Goal: Information Seeking & Learning: Learn about a topic

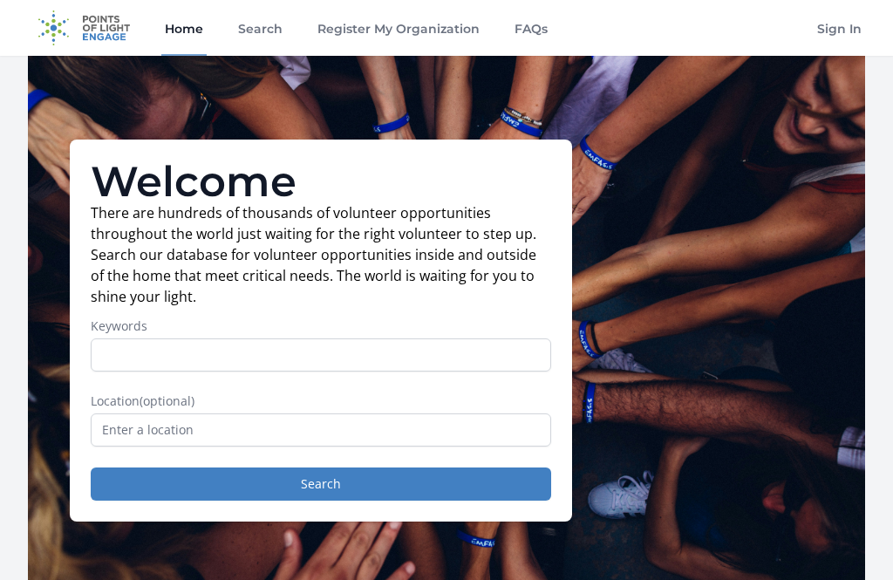
click at [398, 368] on input "Keywords" at bounding box center [321, 354] width 460 height 33
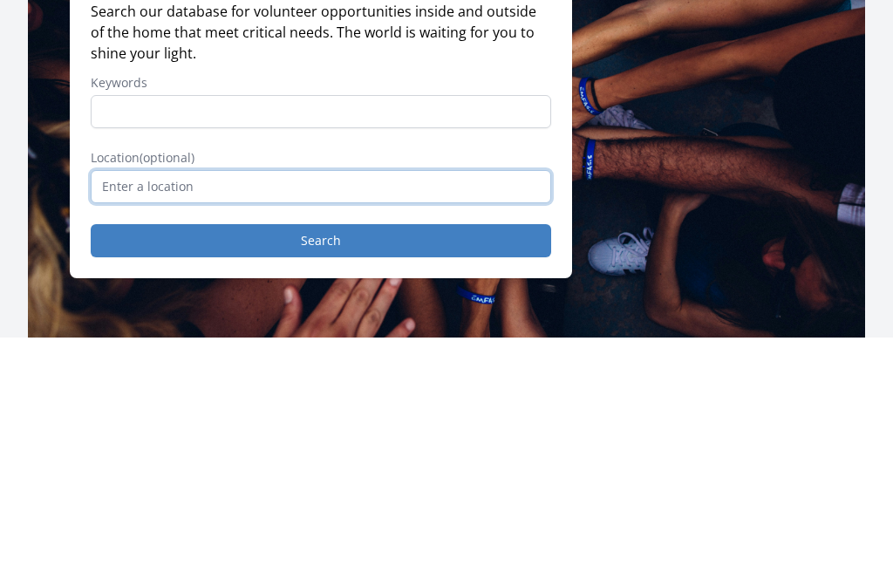
click at [372, 413] on input "text" at bounding box center [321, 429] width 460 height 33
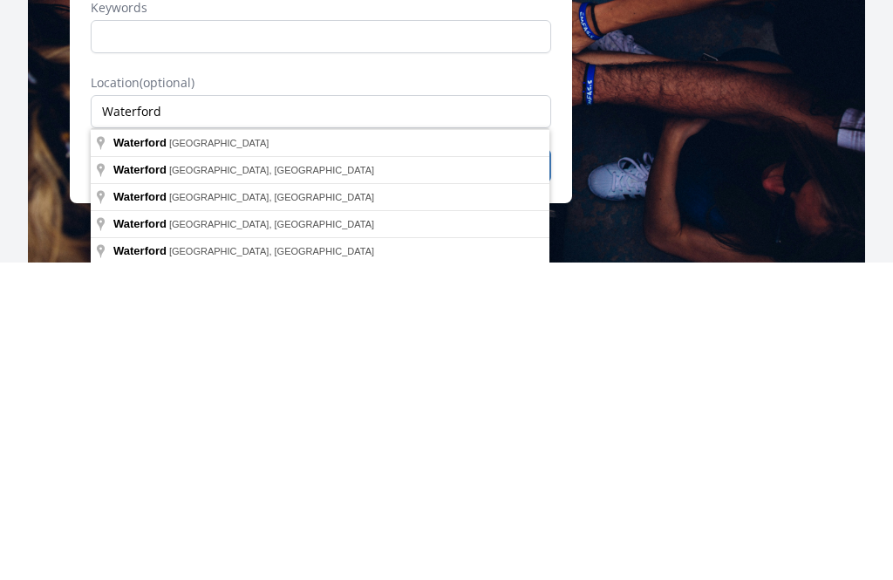
type input "Waterford, ME, USA"
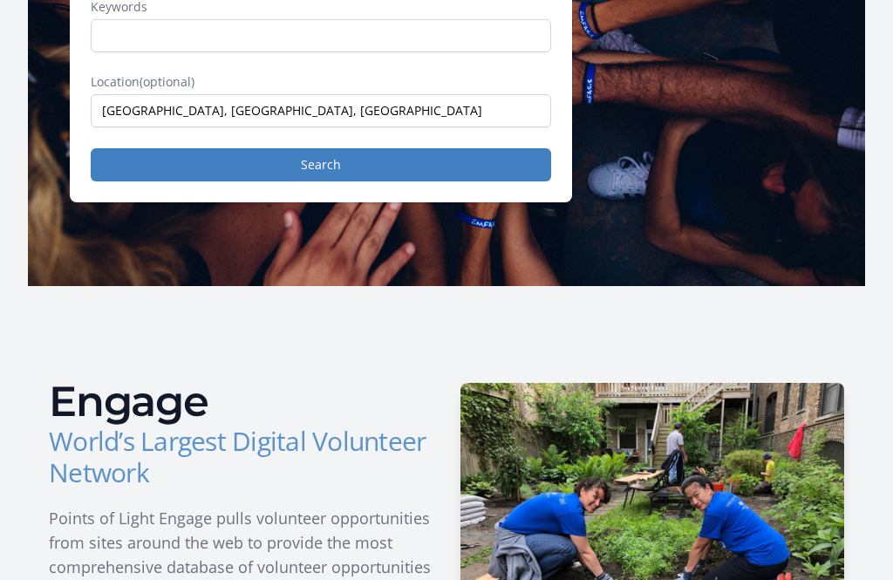
scroll to position [320, 0]
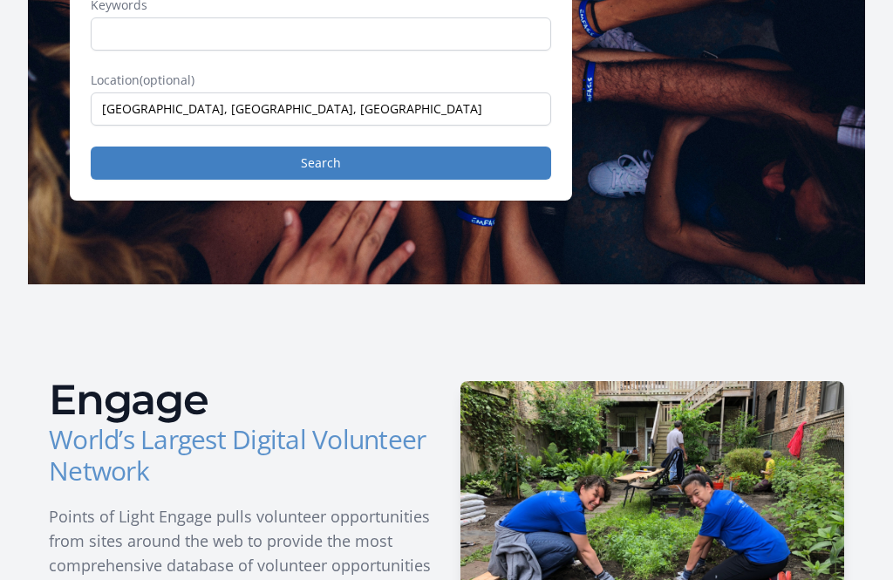
click at [438, 167] on button "Search" at bounding box center [321, 163] width 460 height 33
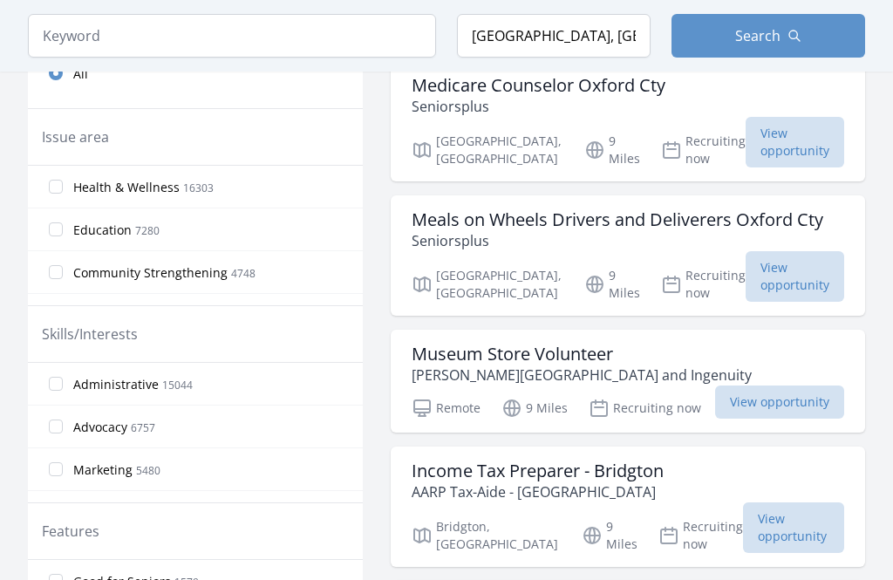
scroll to position [602, 0]
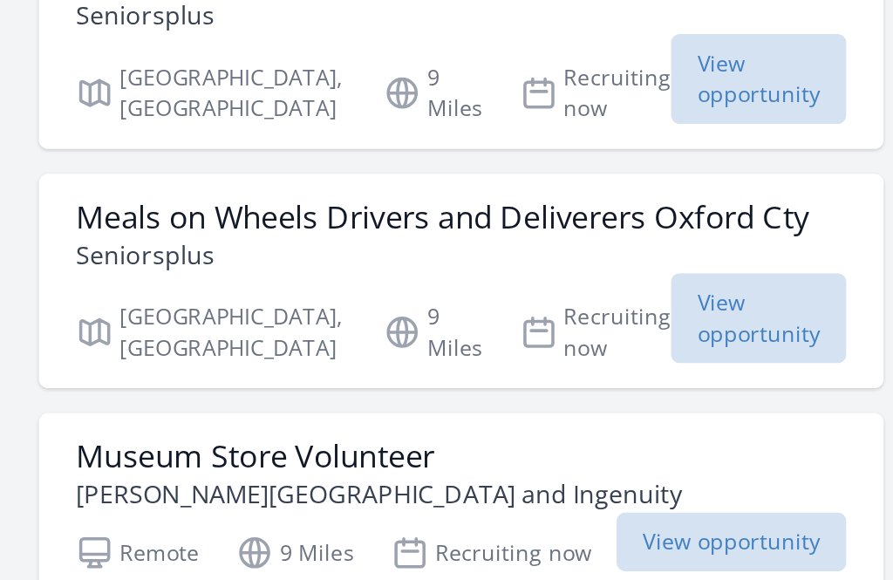
click at [745, 229] on span "View opportunity" at bounding box center [794, 254] width 99 height 51
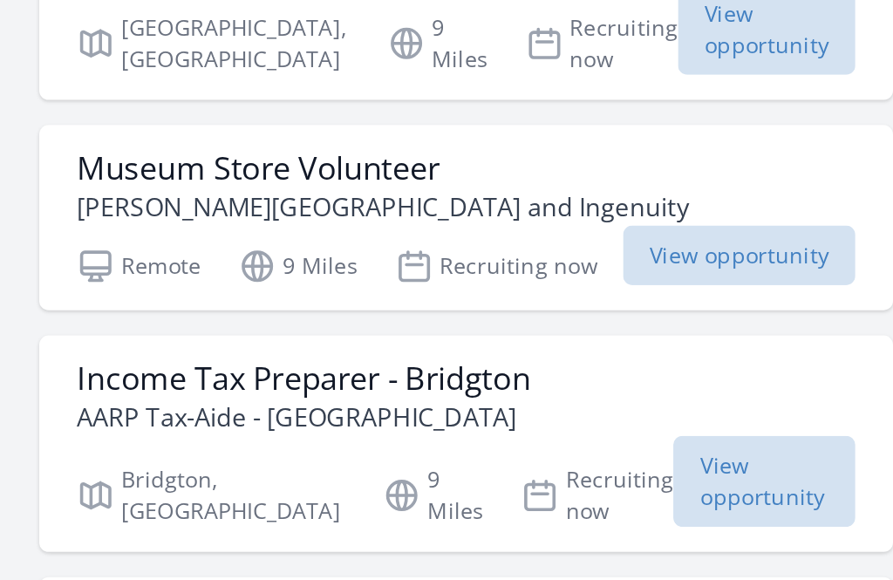
scroll to position [614, 0]
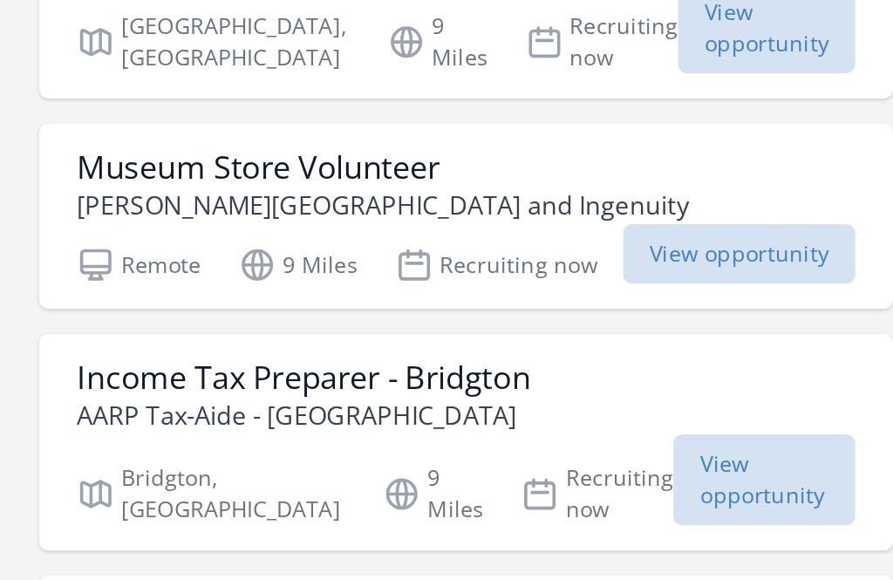
click at [715, 351] on span "View opportunity" at bounding box center [779, 367] width 129 height 33
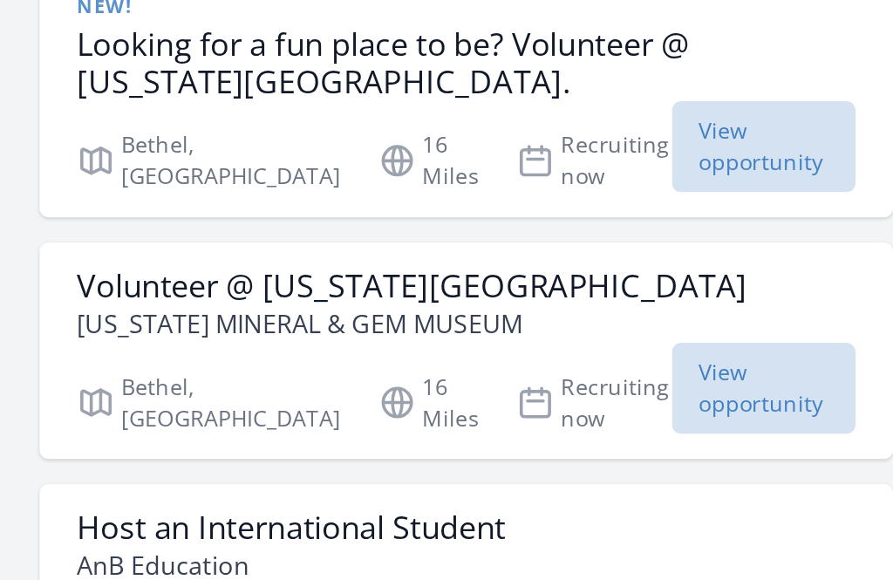
scroll to position [1258, 0]
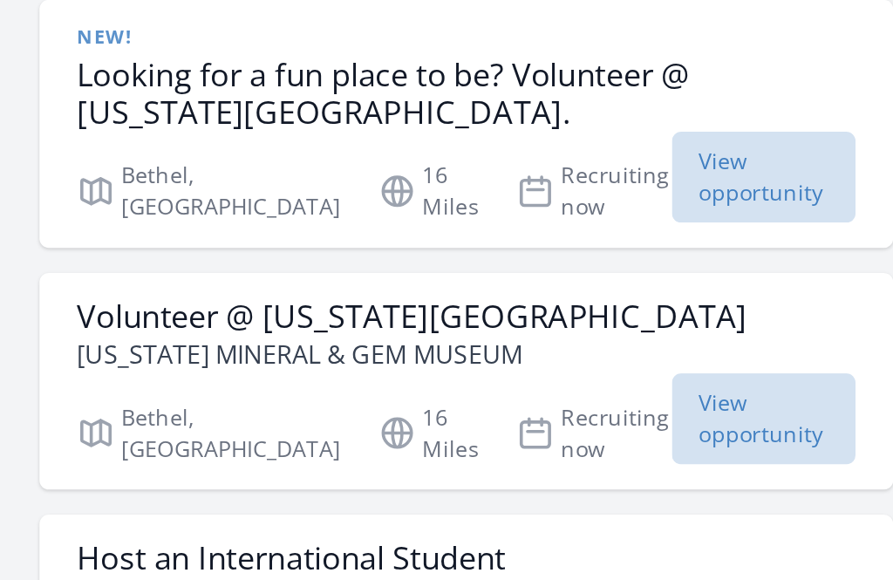
click at [491, 361] on div "Volunteer @ Maine Mineral and Gem Museum MAINE MINERAL & GEM MUSEUM Bethel, ME …" at bounding box center [628, 421] width 474 height 120
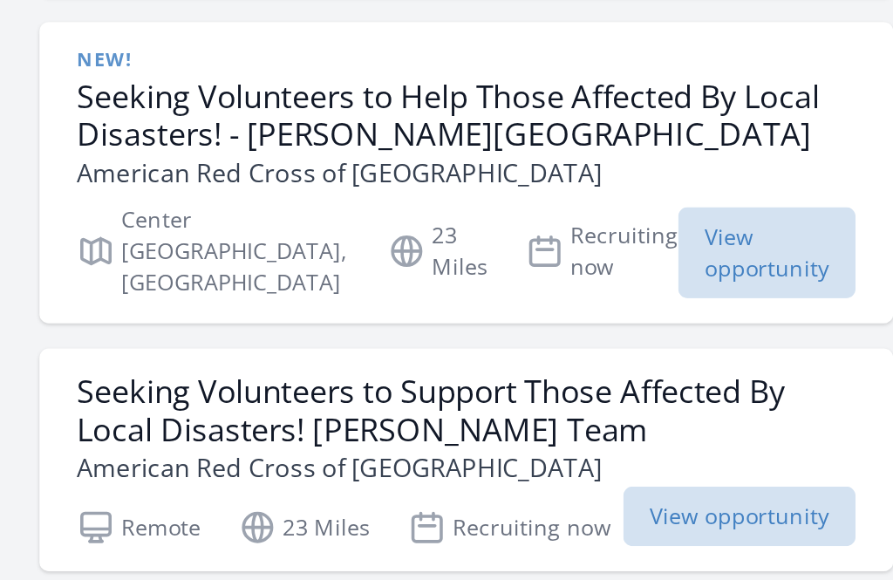
scroll to position [2350, 0]
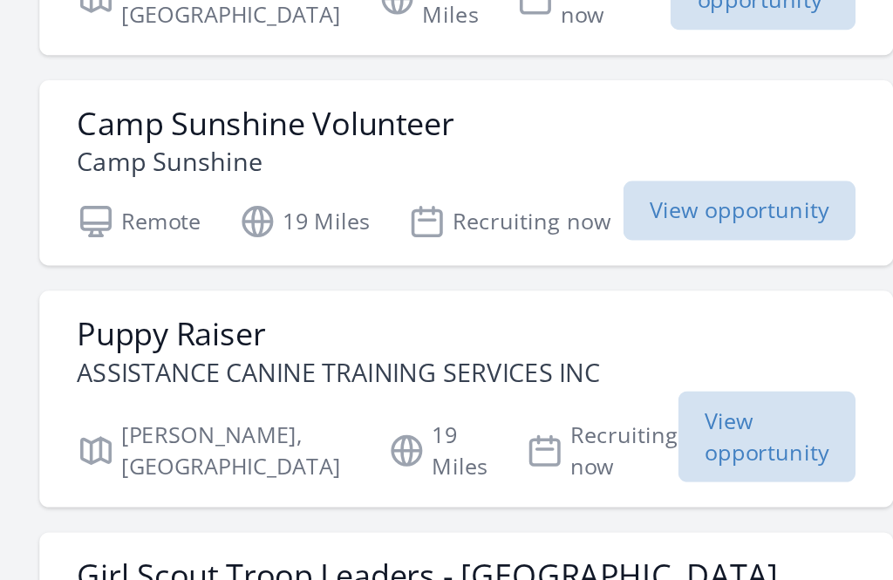
scroll to position [3985, 0]
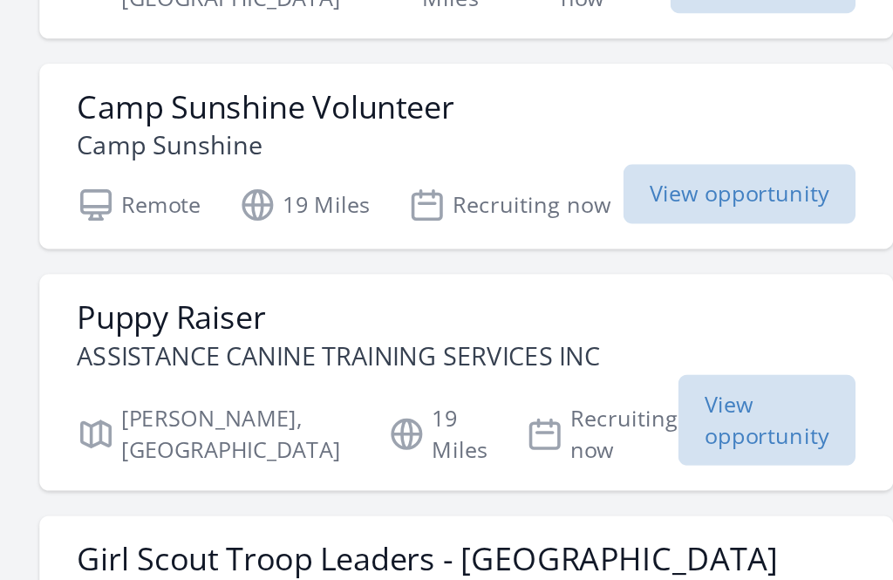
click at [411, 392] on h3 "Puppy Raiser" at bounding box center [556, 402] width 290 height 21
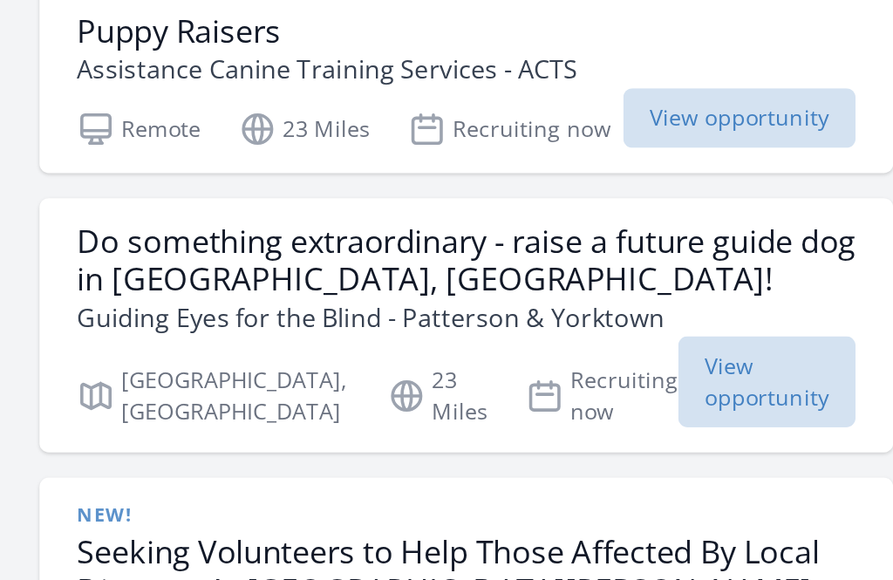
scroll to position [5241, 0]
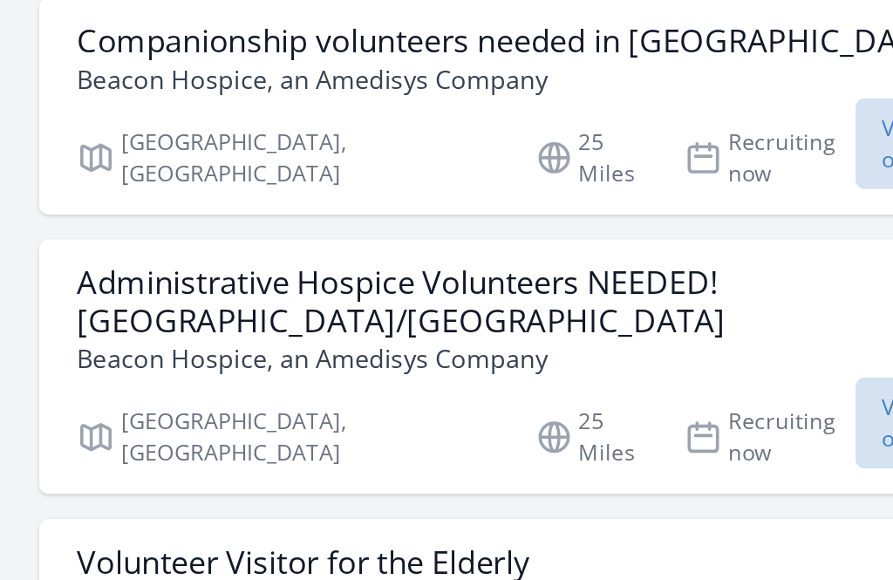
scroll to position [6939, 0]
click at [411, 374] on h3 "Administrative Hospice Volunteers NEEDED! Auburn/Lewiston Area" at bounding box center [682, 395] width 543 height 42
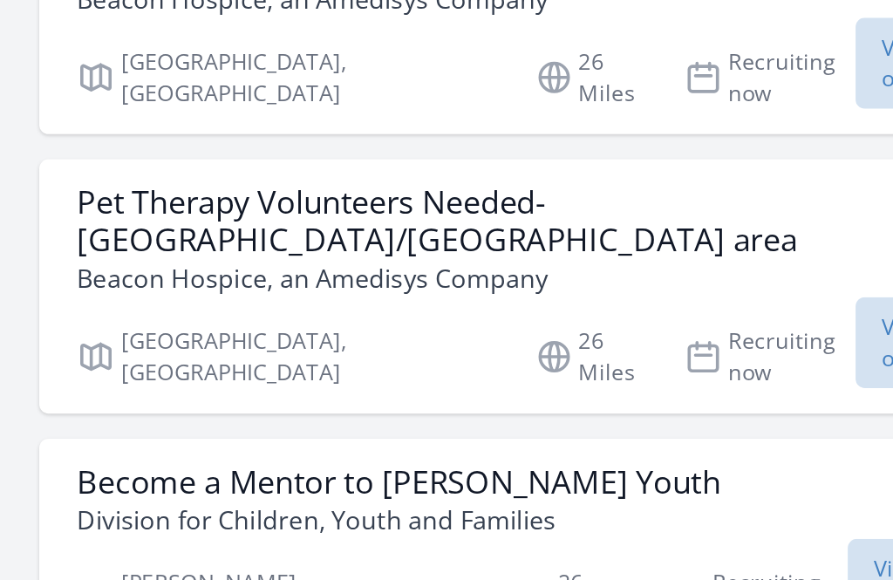
scroll to position [7433, 0]
click at [432, 325] on h3 "Pet Therapy Volunteers Needed- Auburn/Lewiston area" at bounding box center [682, 346] width 543 height 42
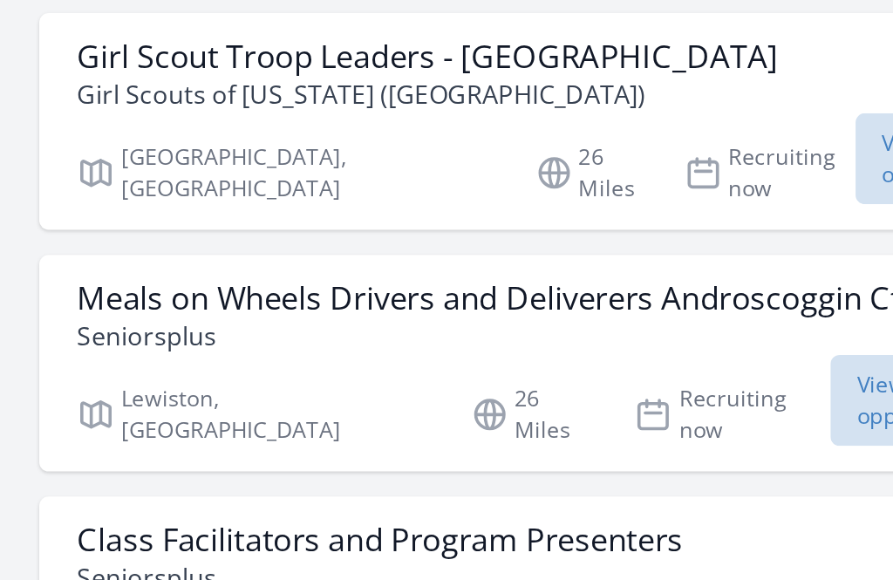
scroll to position [8174, 0]
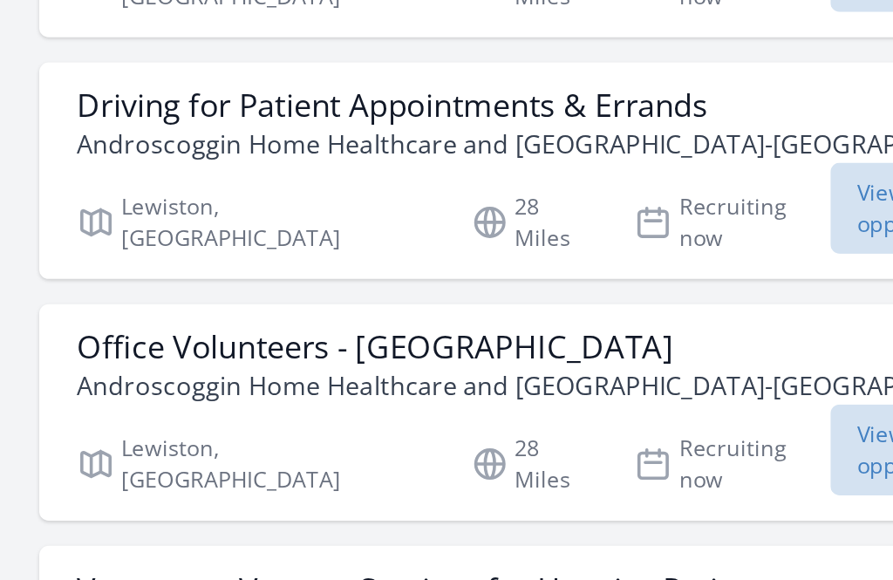
scroll to position [10842, 0]
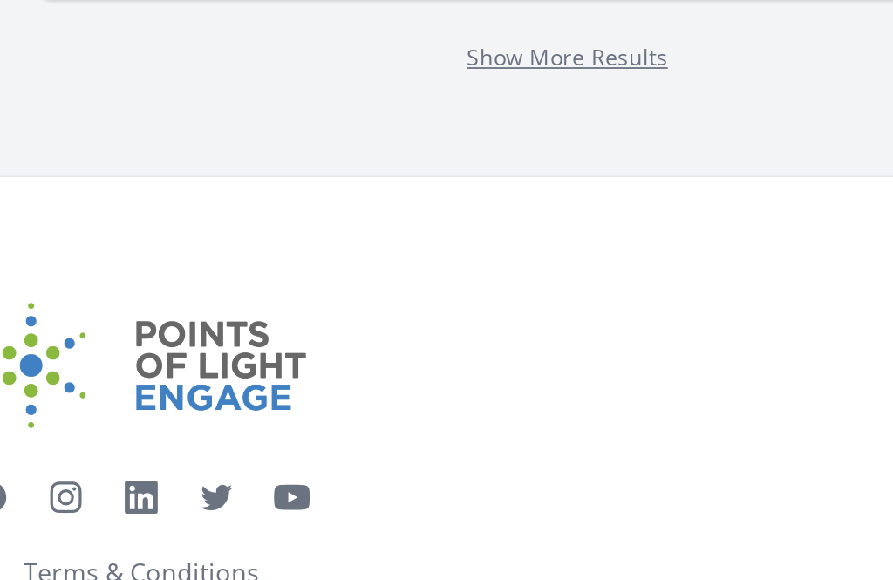
scroll to position [14099, 0]
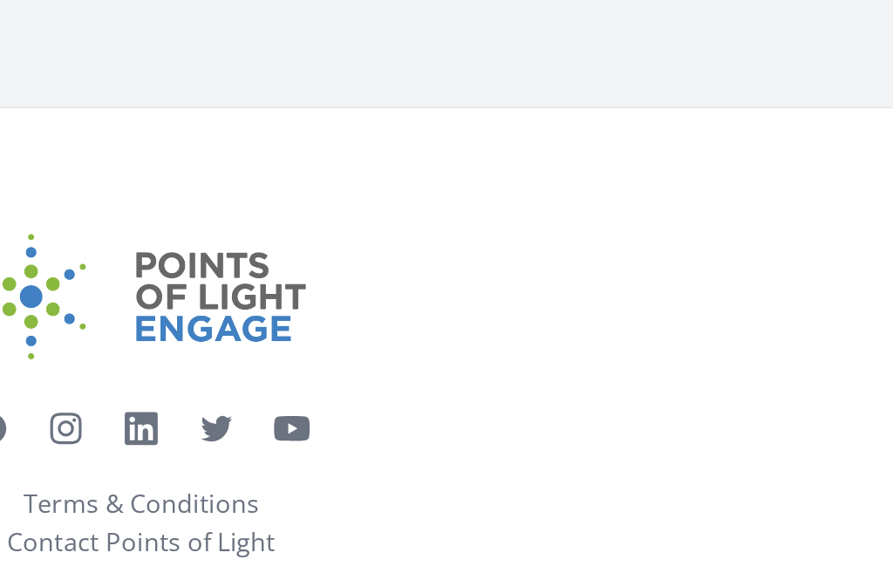
click at [484, 357] on div at bounding box center [446, 392] width 837 height 70
click at [473, 357] on div at bounding box center [446, 392] width 837 height 70
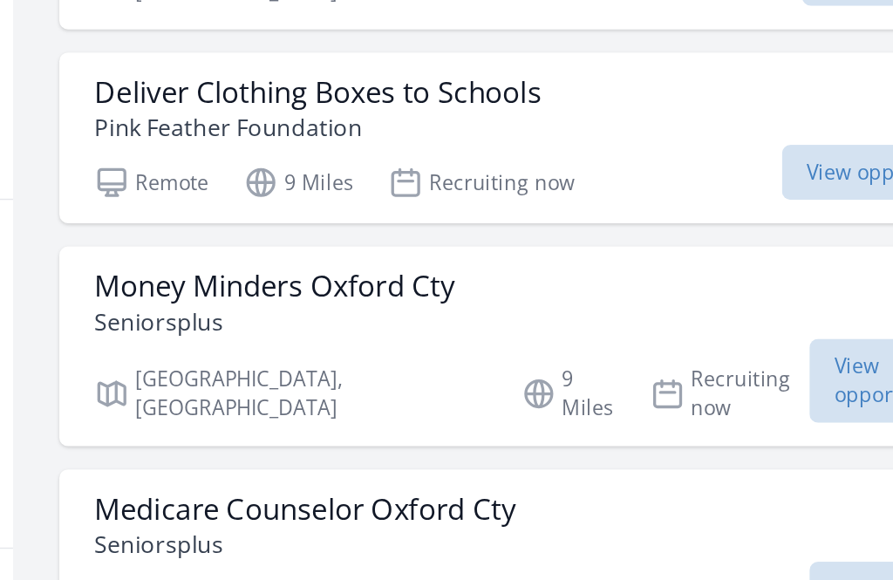
scroll to position [170, 0]
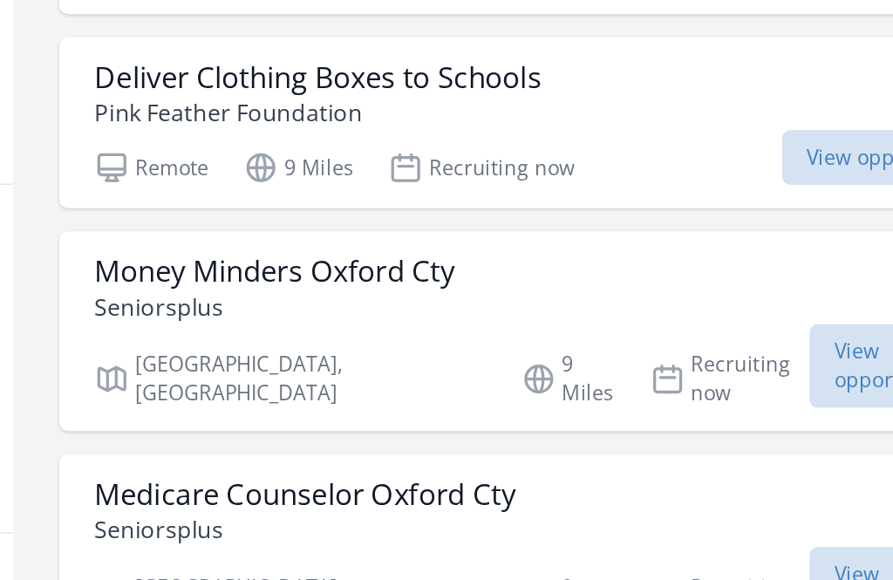
click at [452, 350] on div "Money Minders Oxford Cty Seniorsplus" at bounding box center [682, 371] width 543 height 42
click at [842, 392] on span "View opportunity" at bounding box center [898, 417] width 112 height 51
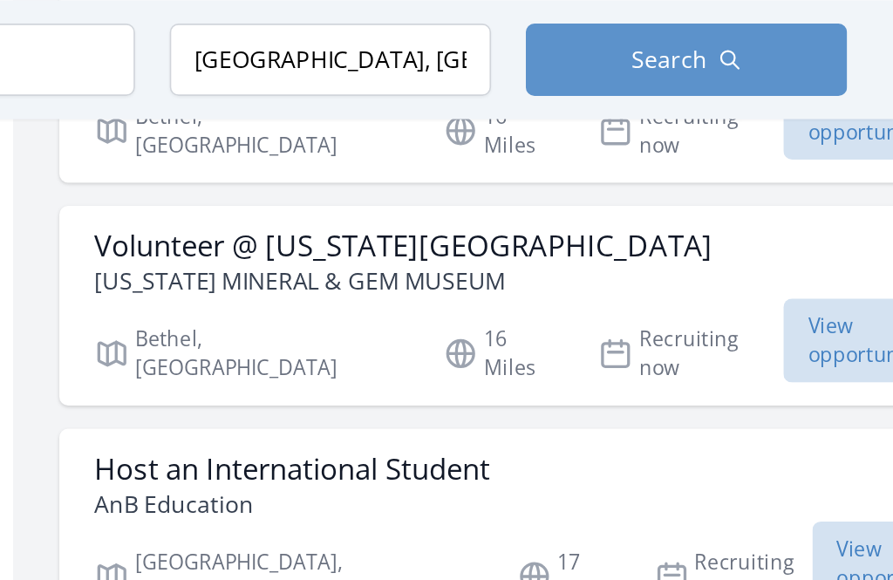
scroll to position [1473, 0]
click at [417, 160] on h3 "Volunteer @ Maine Mineral and Gem Museum" at bounding box center [597, 149] width 372 height 21
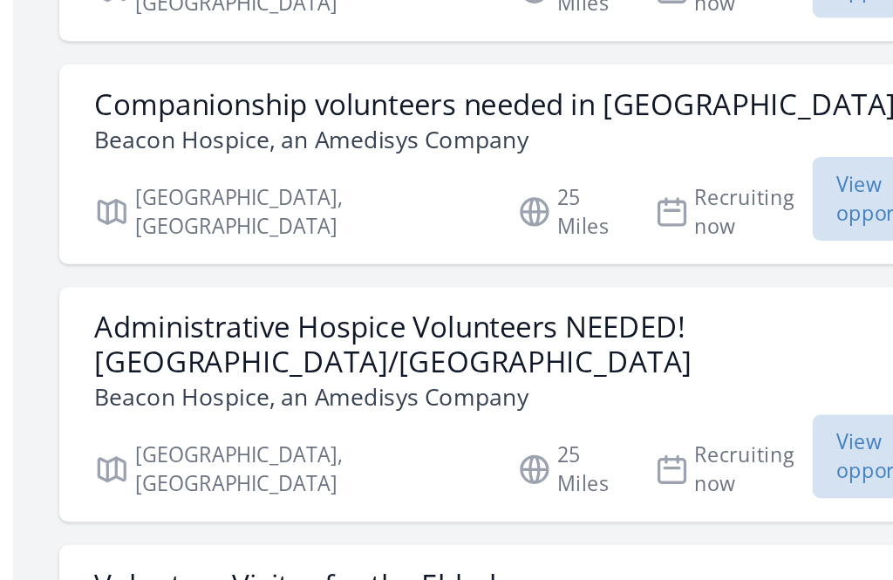
scroll to position [6985, 0]
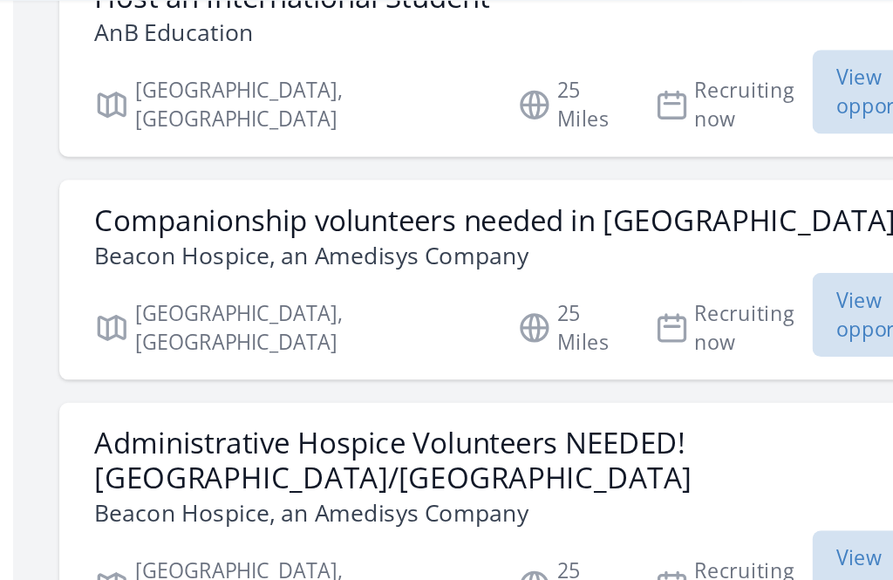
click at [450, 194] on h3 "Companionship volunteers needed in [GEOGRAPHIC_DATA] area" at bounding box center [672, 204] width 523 height 21
